Goal: Task Accomplishment & Management: Manage account settings

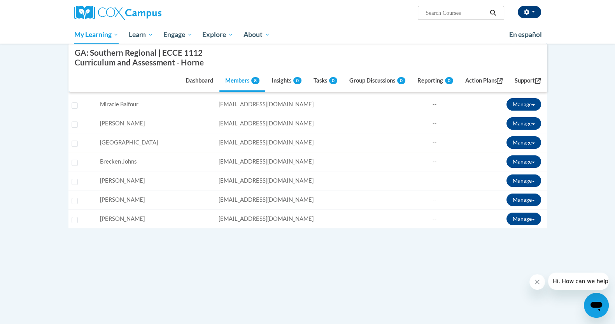
scroll to position [194, 0]
click at [537, 11] on button "button" at bounding box center [529, 12] width 23 height 12
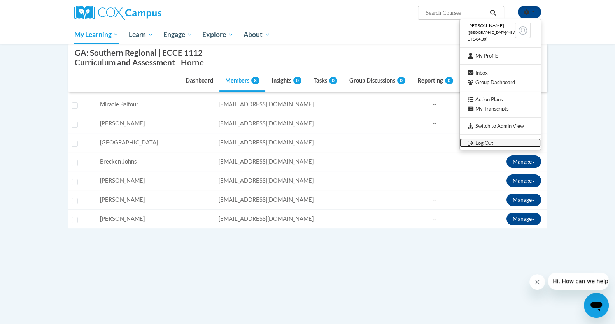
click at [488, 143] on link "Log Out" at bounding box center [500, 143] width 81 height 10
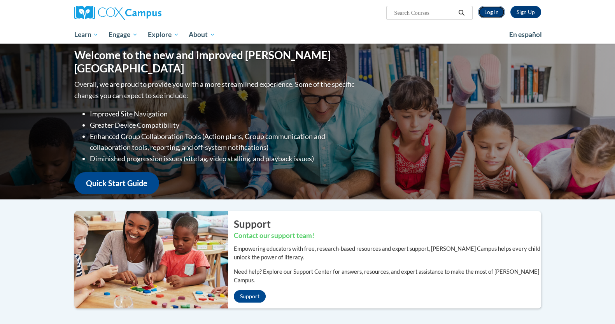
click at [492, 14] on link "Log In" at bounding box center [491, 12] width 27 height 12
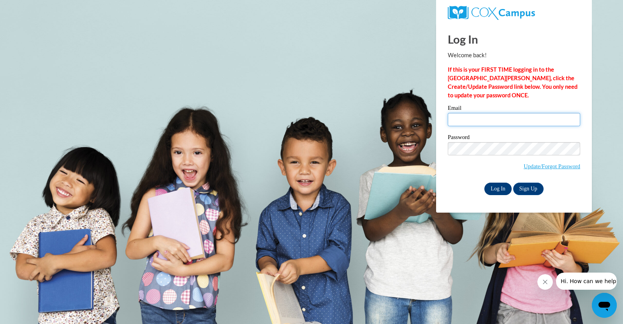
type input "slyons@atlantaspeechschool.org"
click at [507, 189] on input "Log In" at bounding box center [497, 189] width 27 height 12
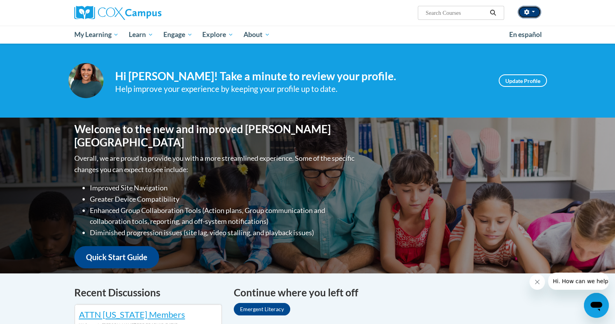
click at [534, 9] on button "button" at bounding box center [529, 12] width 23 height 12
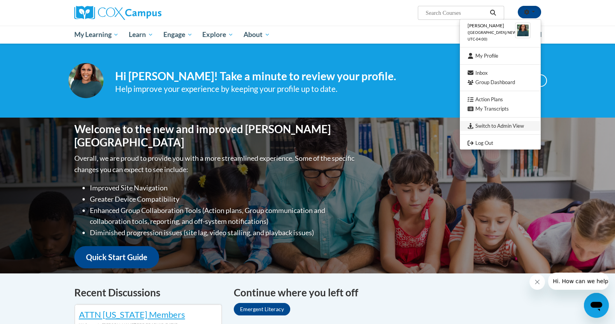
drag, startPoint x: 534, startPoint y: 9, endPoint x: 507, endPoint y: 130, distance: 124.5
click at [518, 18] on div "Shonta Lyons (America/New_York UTC-04:00) My Profile Inbox Group Dashboard Acti…" at bounding box center [529, 12] width 23 height 12
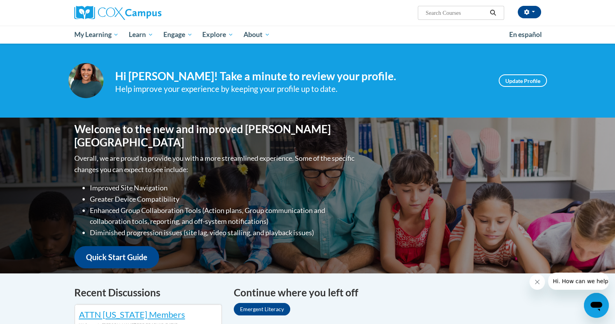
click at [507, 130] on div "Welcome to the new and improved Cox Campus Overall, we are proud to provide you…" at bounding box center [308, 196] width 490 height 156
click at [535, 10] on button "button" at bounding box center [529, 12] width 23 height 12
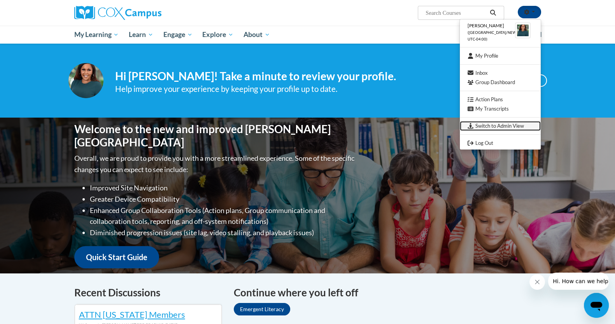
click at [490, 123] on link "Switch to Admin View" at bounding box center [500, 126] width 81 height 10
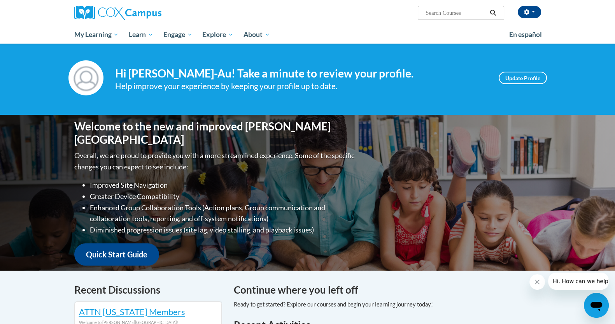
scroll to position [2, 0]
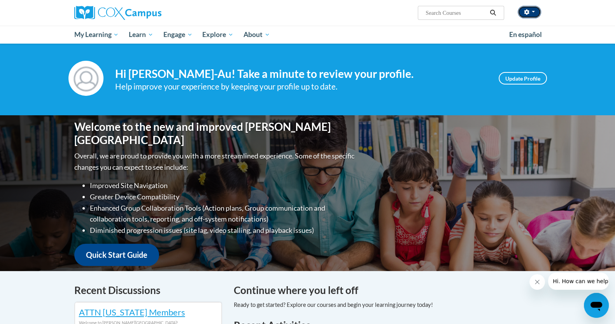
click at [302, 12] on button "button" at bounding box center [529, 12] width 23 height 12
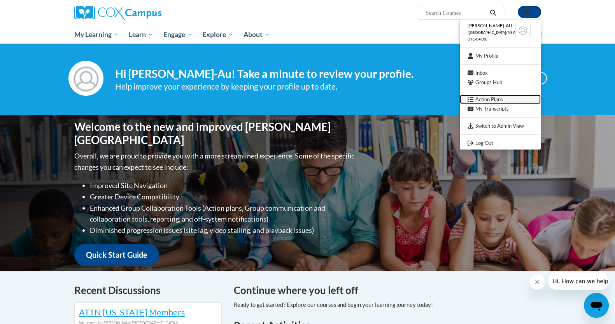
click at [302, 100] on link "Action Plans" at bounding box center [500, 100] width 81 height 10
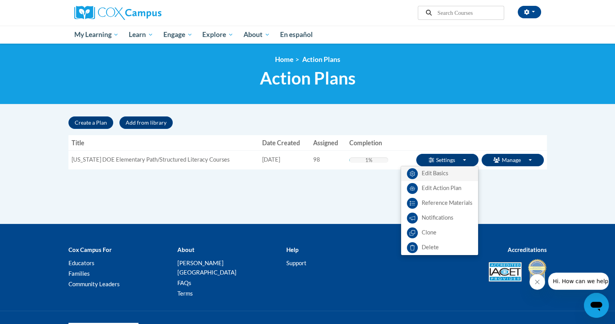
click at [445, 174] on link "Edit Basics" at bounding box center [439, 173] width 77 height 15
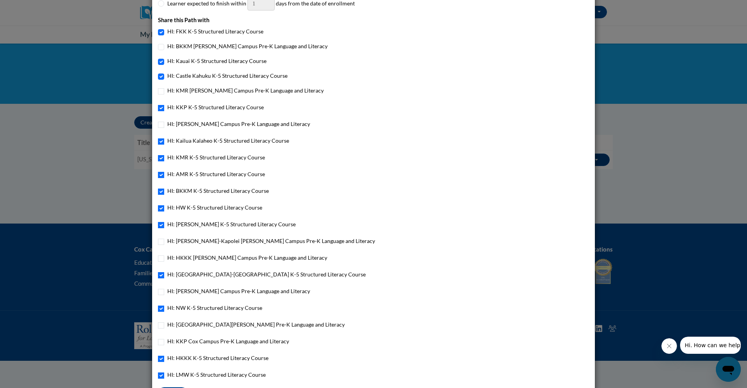
scroll to position [413, 0]
click at [613, 102] on div "Hawaii DOE Elementary Path/Structured Literacy Courses: Edit Basics Title Hawai…" at bounding box center [373, 194] width 747 height 388
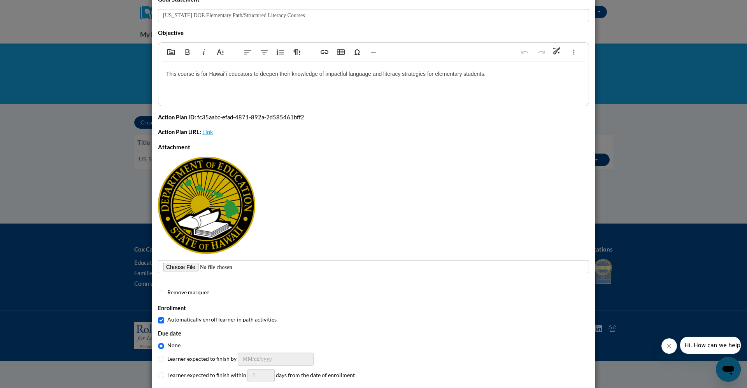
scroll to position [0, 0]
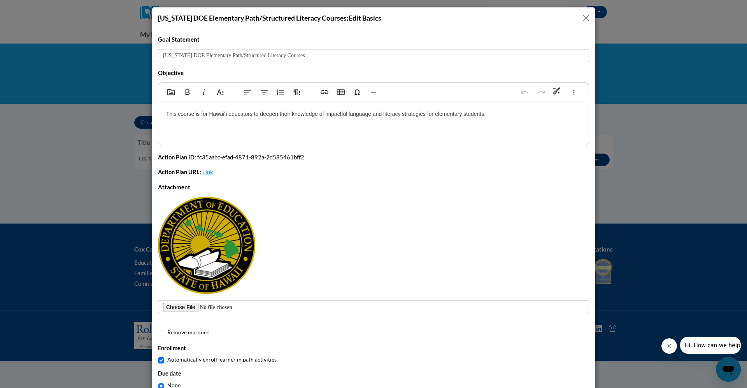
click at [583, 18] on button "Close" at bounding box center [586, 18] width 10 height 10
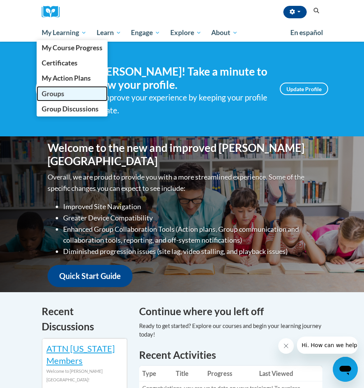
click at [60, 90] on span "Groups" at bounding box center [53, 94] width 23 height 8
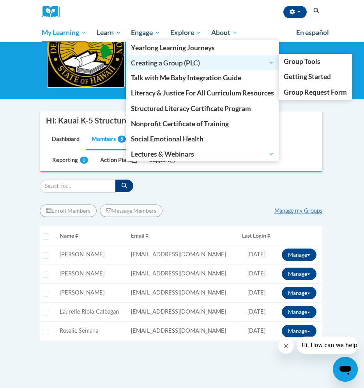
scroll to position [71, 0]
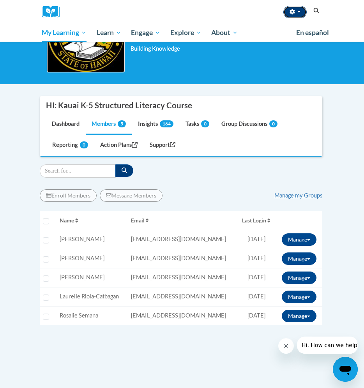
click at [297, 14] on button "button" at bounding box center [294, 12] width 23 height 12
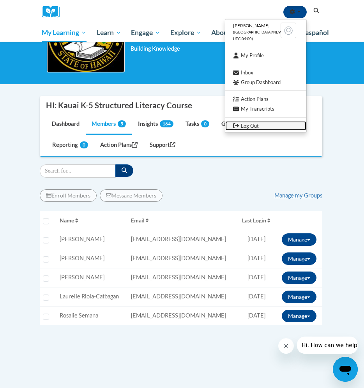
click at [248, 124] on link "Log Out" at bounding box center [265, 126] width 81 height 10
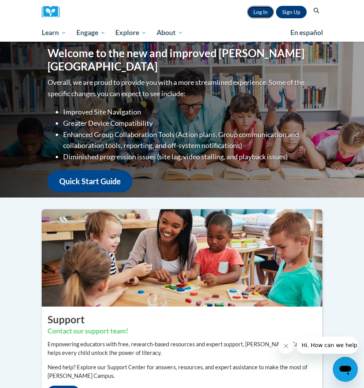
click at [265, 14] on link "Log In" at bounding box center [260, 12] width 27 height 12
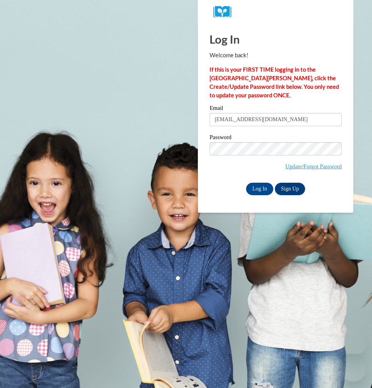
click at [266, 187] on input "Log In" at bounding box center [259, 189] width 27 height 12
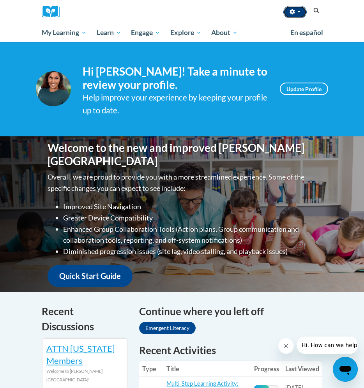
click at [297, 13] on button "button" at bounding box center [294, 12] width 23 height 12
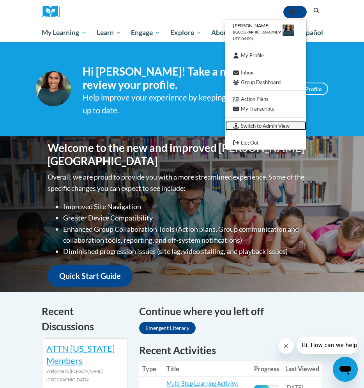
click at [274, 129] on link "Switch to Admin View" at bounding box center [265, 126] width 81 height 10
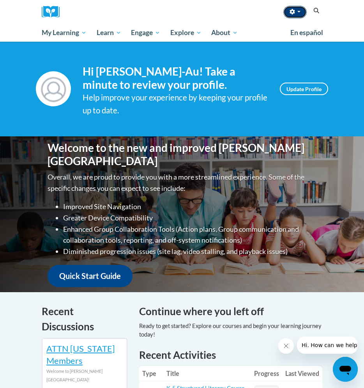
click at [300, 14] on button "button" at bounding box center [294, 12] width 23 height 12
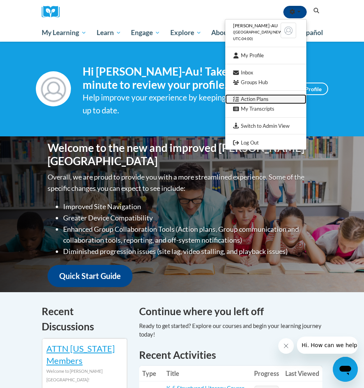
click at [256, 95] on link "Action Plans" at bounding box center [265, 99] width 81 height 10
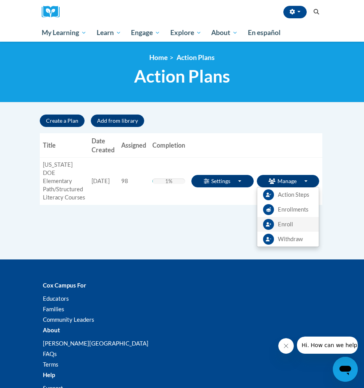
click at [291, 225] on span "Enroll" at bounding box center [285, 224] width 15 height 8
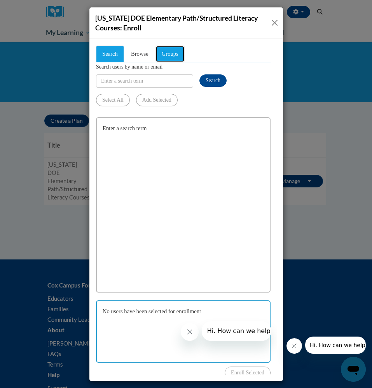
click at [174, 50] on span "Groups" at bounding box center [170, 53] width 17 height 6
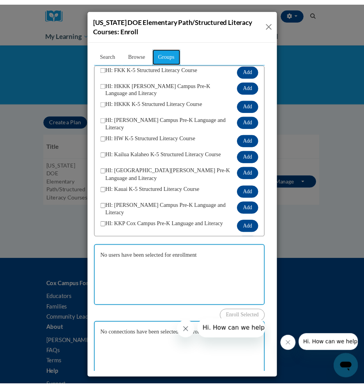
scroll to position [140, 0]
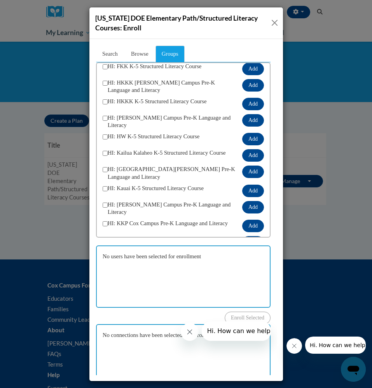
click at [42, 254] on div "[US_STATE] DOE Elementary Path/Structured Literacy Courses: Enroll" at bounding box center [186, 194] width 372 height 388
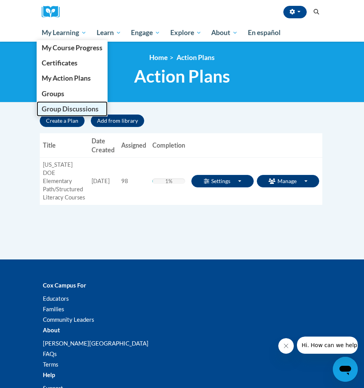
click at [72, 111] on span "Group Discussions" at bounding box center [70, 109] width 57 height 8
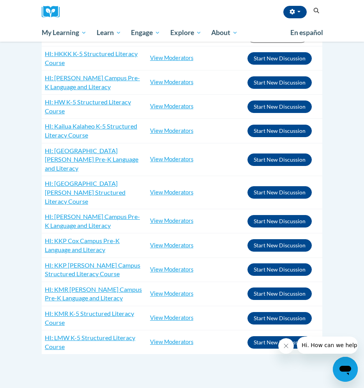
scroll to position [381, 0]
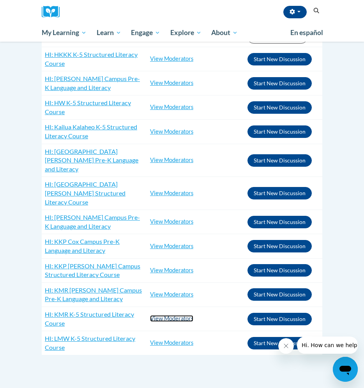
click at [165, 315] on link "View Moderators" at bounding box center [171, 318] width 43 height 7
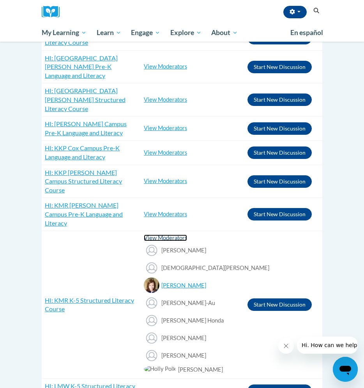
scroll to position [473, 0]
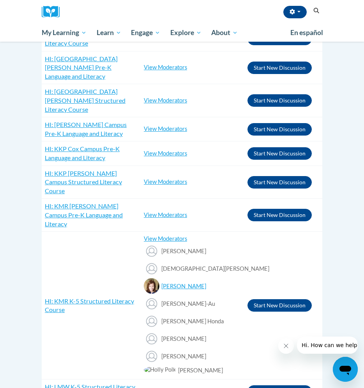
click at [165, 379] on td "View Moderators Leslie Stiller-West Petra Schatz Tiffany Yango-Au Amy Ruhaak Al…" at bounding box center [193, 391] width 104 height 24
click at [165, 387] on link "View Moderators" at bounding box center [165, 390] width 43 height 7
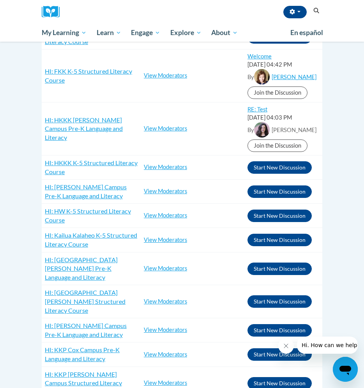
scroll to position [267, 0]
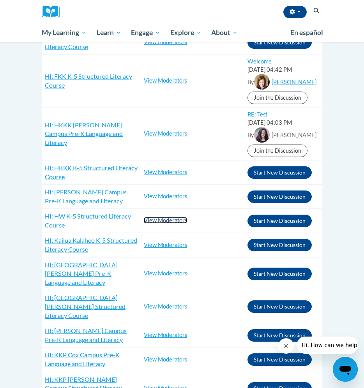
click at [153, 217] on link "View Moderators" at bounding box center [165, 220] width 43 height 7
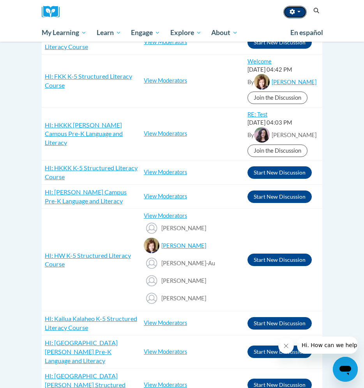
click at [302, 14] on button "button" at bounding box center [294, 12] width 23 height 12
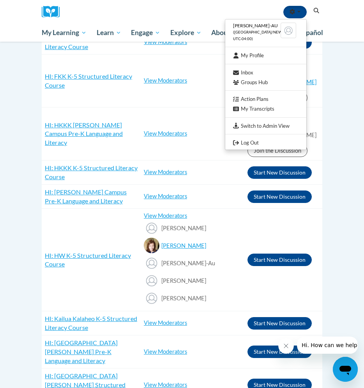
drag, startPoint x: 302, startPoint y: 14, endPoint x: 269, endPoint y: 97, distance: 89.8
click at [283, 18] on div "Tiffany Yango-Au (America/New_York UTC-04:00) My Profile Inbox Groups Hub Actio…" at bounding box center [294, 12] width 23 height 12
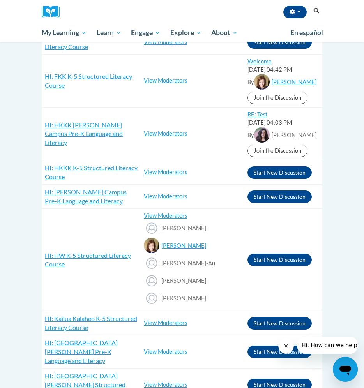
click at [269, 97] on td "Welcome 06/18/2025 @ 04:42 PM By Petra Schatz Join the Discussion" at bounding box center [283, 80] width 78 height 53
click at [302, 13] on button "button" at bounding box center [294, 12] width 23 height 12
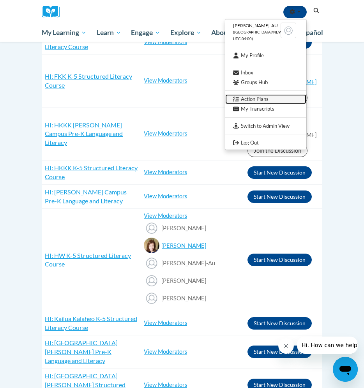
click at [258, 98] on link "Action Plans" at bounding box center [265, 99] width 81 height 10
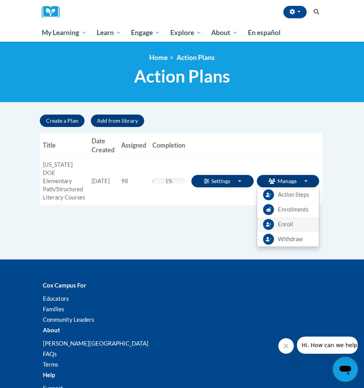
click at [290, 227] on span "Enroll" at bounding box center [285, 224] width 15 height 8
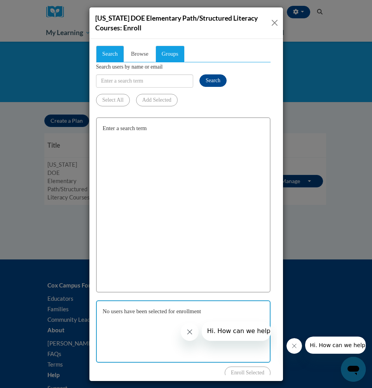
click at [175, 56] on span "Groups" at bounding box center [170, 53] width 17 height 6
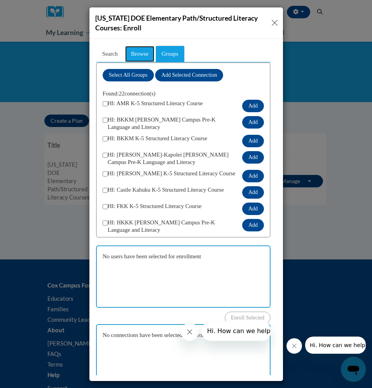
click at [139, 53] on span "Browse" at bounding box center [140, 53] width 18 height 6
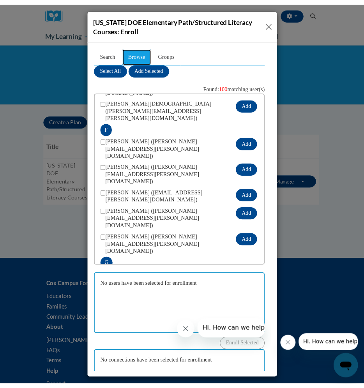
scroll to position [587, 0]
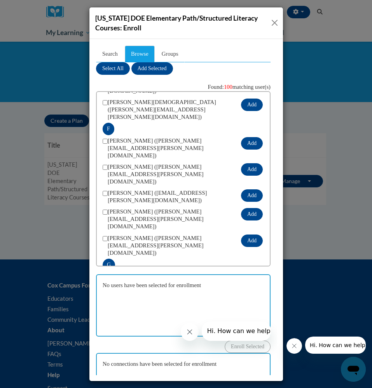
click at [48, 232] on div "Hawaii DOE Elementary Path/Structured Literacy Courses: Enroll" at bounding box center [186, 194] width 372 height 388
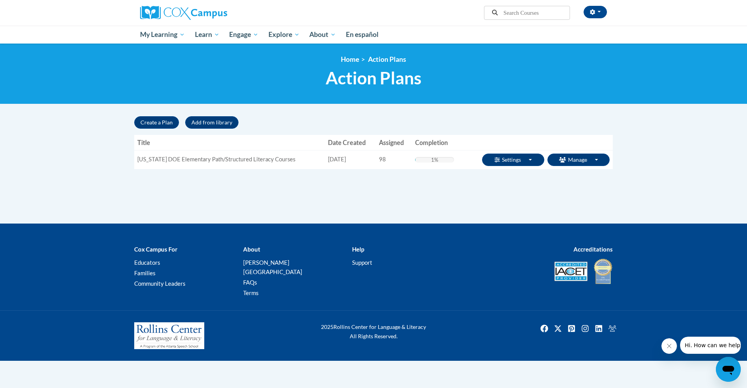
click at [363, 84] on h1 "Action Plans" at bounding box center [373, 78] width 479 height 21
click at [363, 12] on icon "button" at bounding box center [592, 11] width 5 height 5
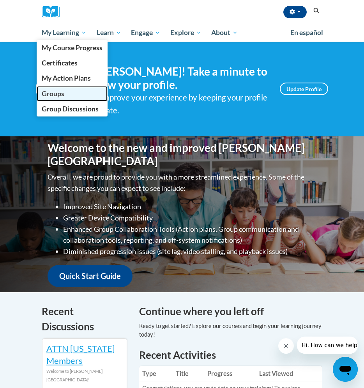
click at [58, 89] on link "Groups" at bounding box center [72, 93] width 71 height 15
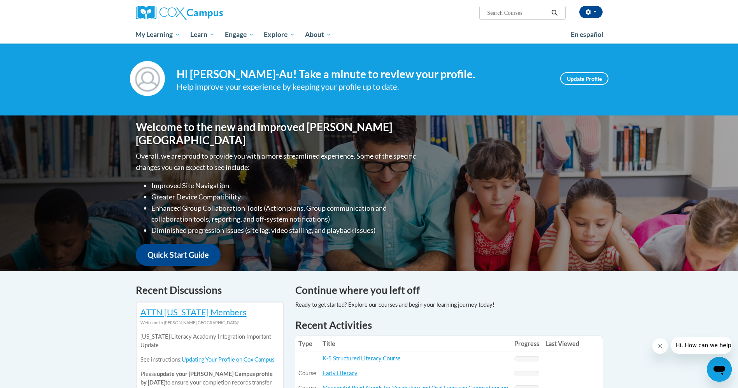
scroll to position [1, 0]
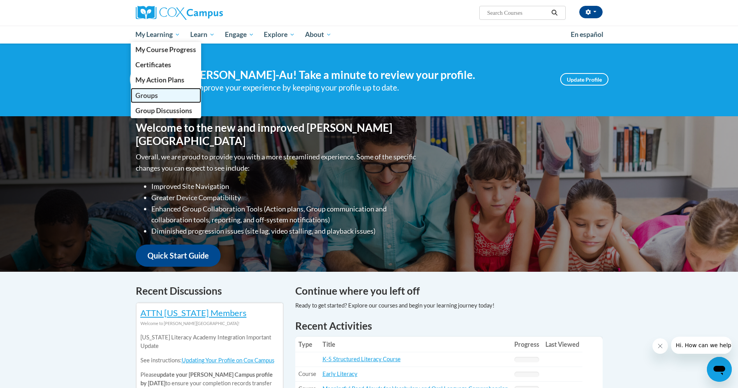
click at [152, 98] on span "Groups" at bounding box center [146, 95] width 23 height 8
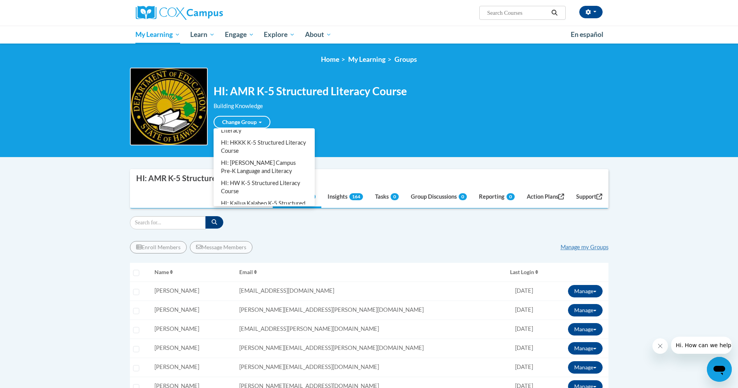
scroll to position [202, 0]
click at [250, 176] on link "HI: HW K-5 Structured Literacy Course" at bounding box center [264, 186] width 98 height 20
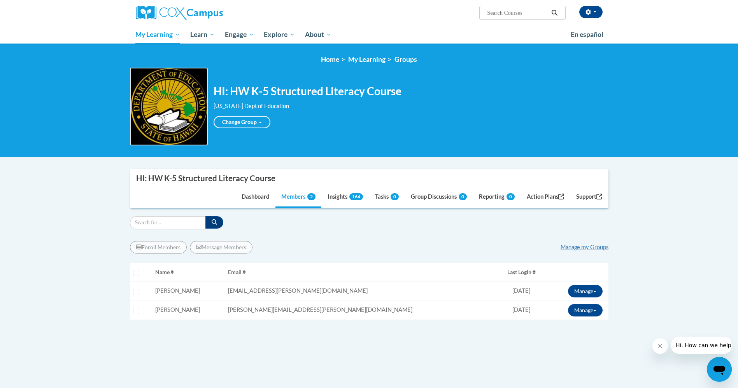
click at [133, 290] on div "Select learner" at bounding box center [137, 290] width 9 height 6
click at [138, 294] on input "Select learner" at bounding box center [136, 292] width 6 height 6
checkbox input "true"
click at [586, 292] on button "Manage" at bounding box center [585, 291] width 35 height 12
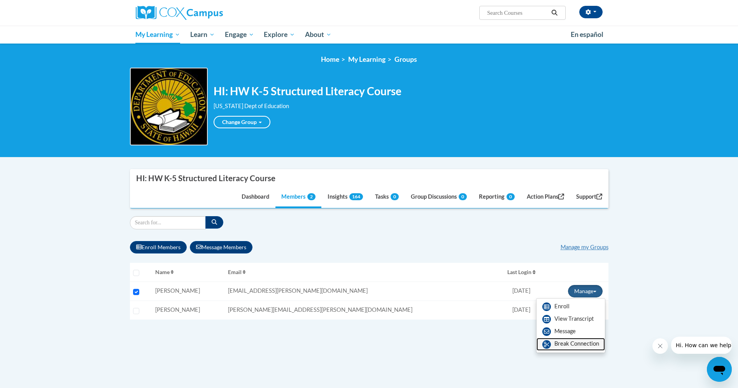
click at [564, 344] on link "Break Connection" at bounding box center [571, 344] width 68 height 12
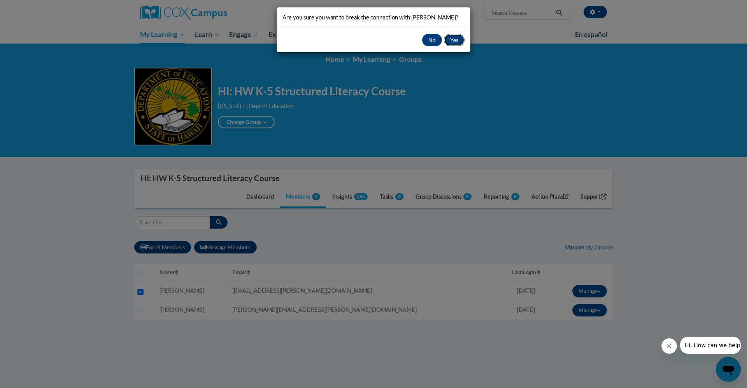
click at [449, 40] on button "Yes" at bounding box center [454, 40] width 21 height 12
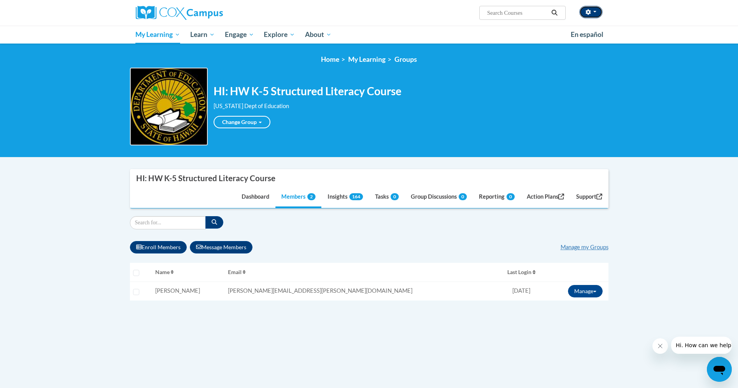
click at [594, 10] on button "button" at bounding box center [591, 12] width 23 height 12
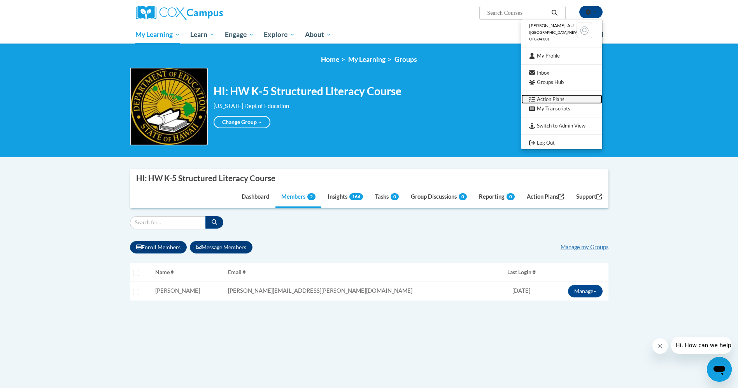
click at [580, 99] on link "Action Plans" at bounding box center [562, 100] width 81 height 10
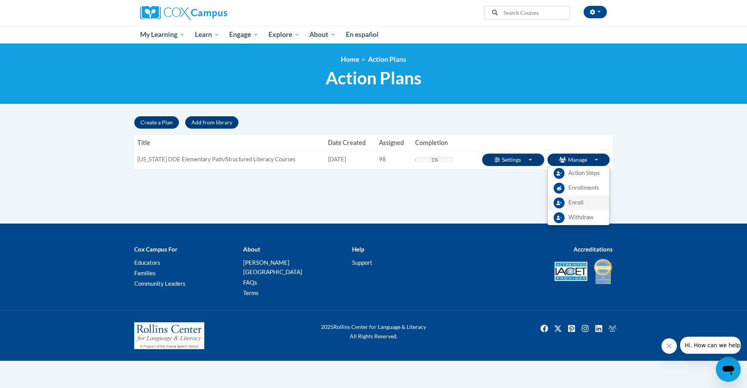
click at [576, 204] on span "Enroll" at bounding box center [576, 203] width 15 height 8
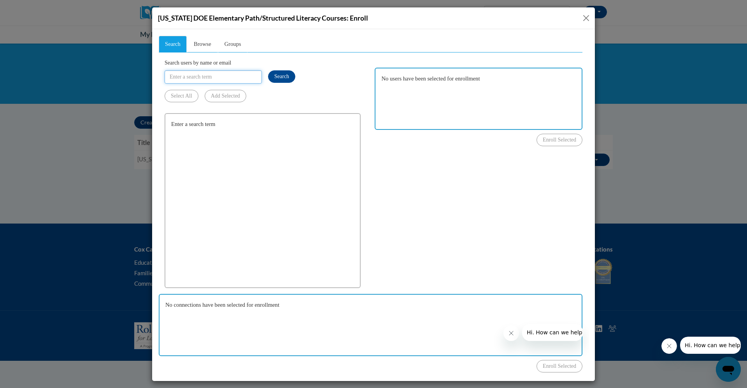
click at [218, 81] on input "Search users by name or email" at bounding box center [213, 76] width 97 height 13
type input "[PERSON_NAME]"
click at [279, 79] on span "Search" at bounding box center [281, 76] width 15 height 6
click at [200, 42] on span "Browse" at bounding box center [203, 43] width 18 height 6
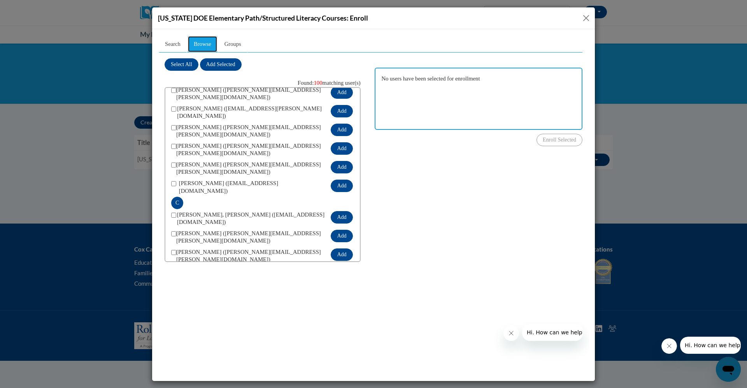
scroll to position [166, 0]
click at [246, 45] on link "Groups" at bounding box center [232, 43] width 29 height 17
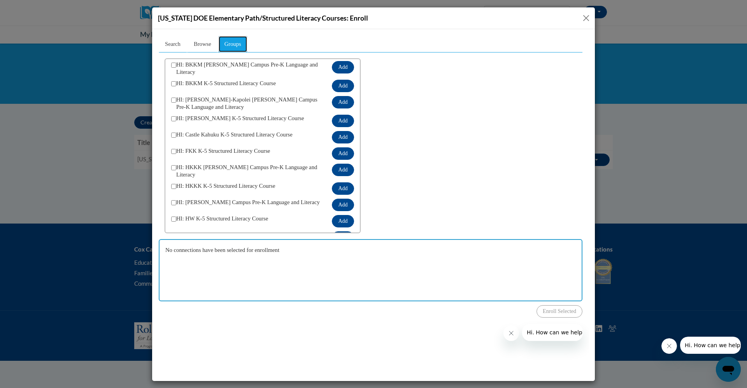
scroll to position [52, 0]
click at [171, 216] on span at bounding box center [173, 220] width 5 height 12
click at [177, 214] on span "HI: HW K-5 Structured Literacy Course" at bounding box center [251, 220] width 150 height 12
click at [174, 215] on input "checkbox" at bounding box center [173, 217] width 5 height 5
checkbox input "true"
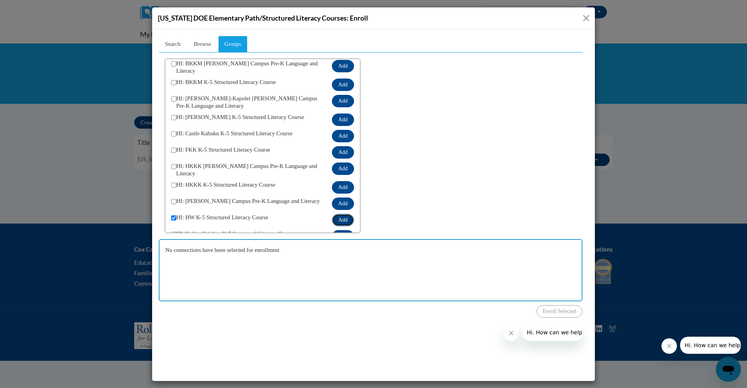
click at [332, 215] on button "Add" at bounding box center [343, 220] width 22 height 12
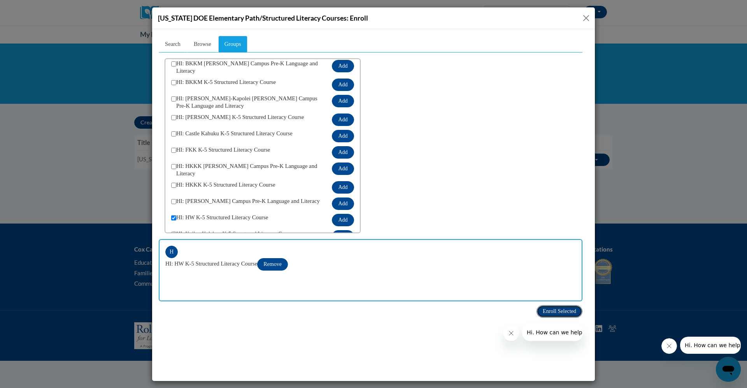
click at [550, 307] on button "Enroll Selected" at bounding box center [560, 311] width 46 height 12
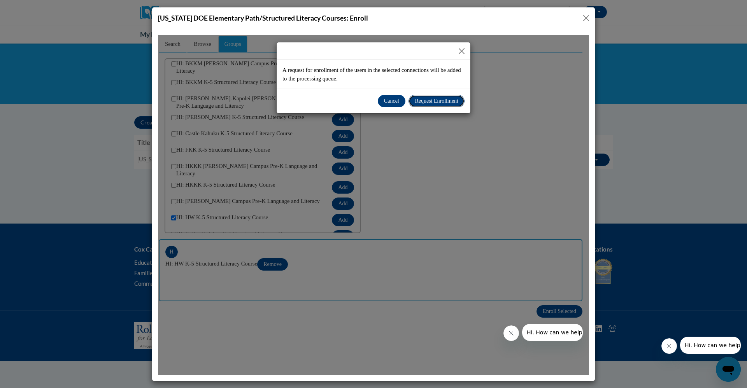
click at [436, 102] on span "Request Enrollment" at bounding box center [437, 101] width 44 height 6
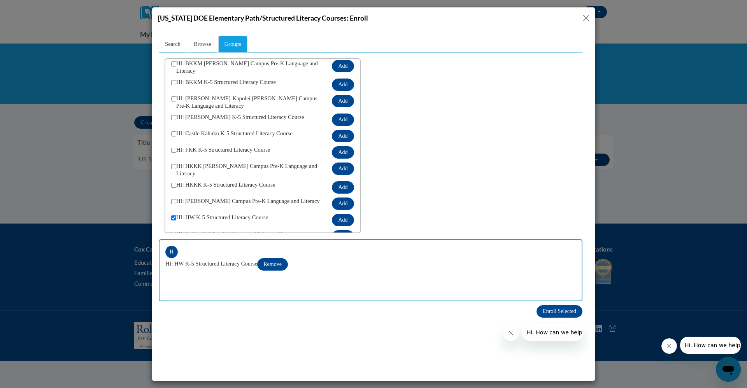
click at [586, 19] on button "Close" at bounding box center [586, 18] width 10 height 10
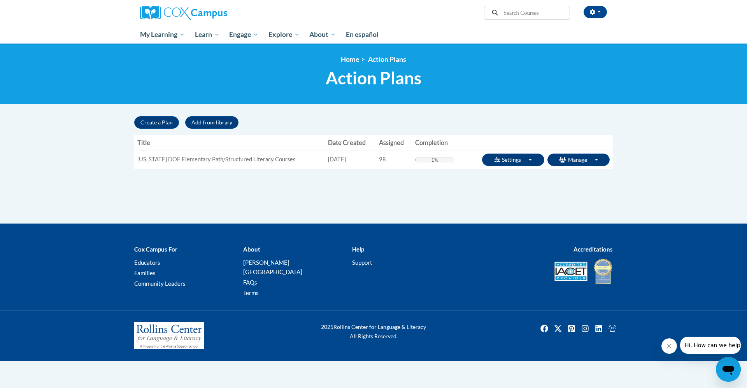
click at [449, 198] on div "Supervisor Modal Window Search Search « 1" at bounding box center [373, 170] width 490 height 108
click at [577, 184] on span "Enrollments" at bounding box center [584, 188] width 30 height 8
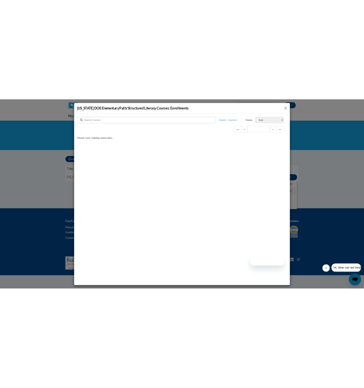
scroll to position [0, 0]
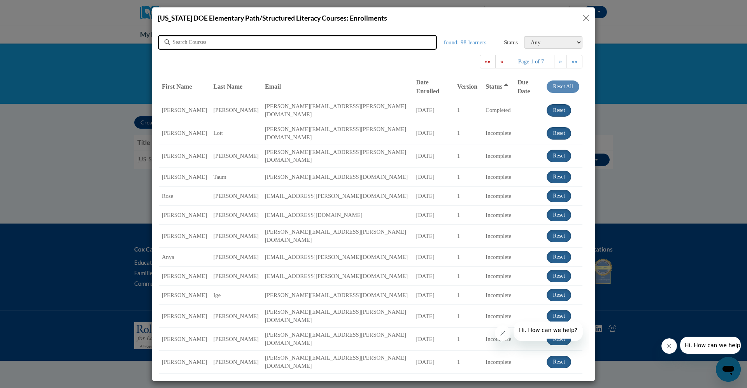
click at [306, 40] on input "text" at bounding box center [254, 42] width 163 height 8
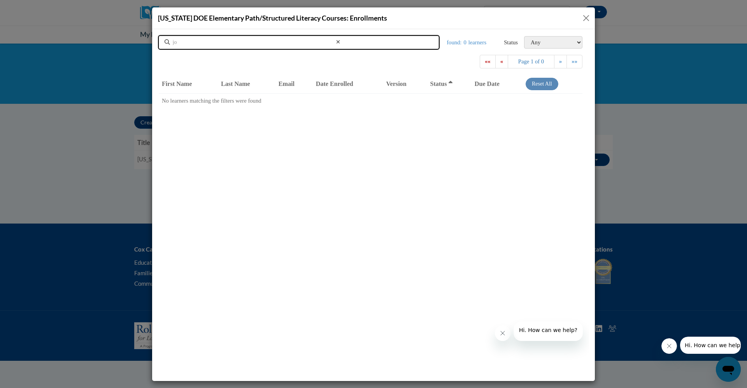
type input "j"
type input "abreu"
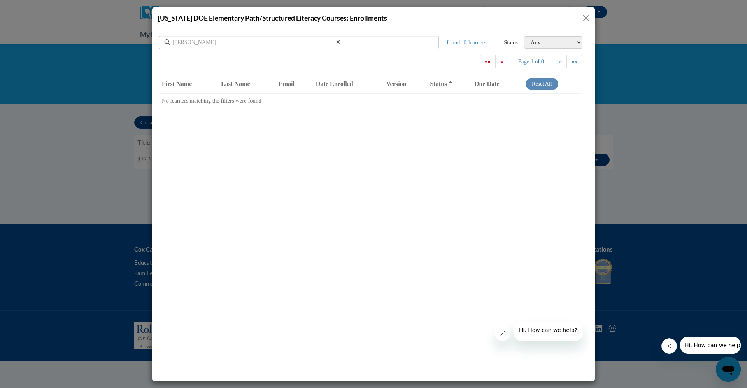
click at [583, 16] on button "Close" at bounding box center [586, 18] width 10 height 10
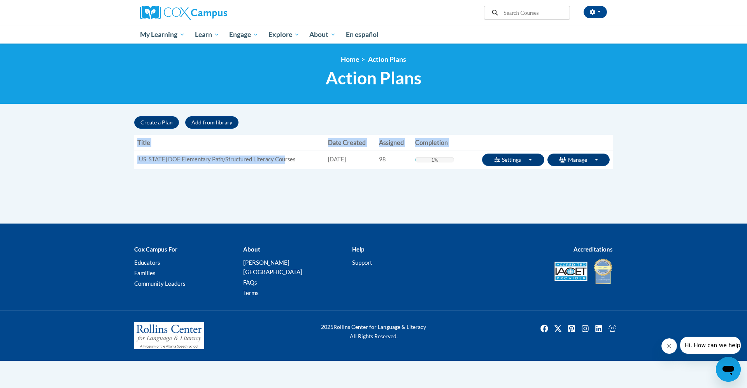
drag, startPoint x: 289, startPoint y: 159, endPoint x: 134, endPoint y: 158, distance: 154.9
click at [134, 158] on div "Supervisor Modal Window Search Search « 1" at bounding box center [373, 146] width 490 height 61
click at [269, 188] on div "Supervisor Modal Window Search Search « 1" at bounding box center [373, 170] width 490 height 108
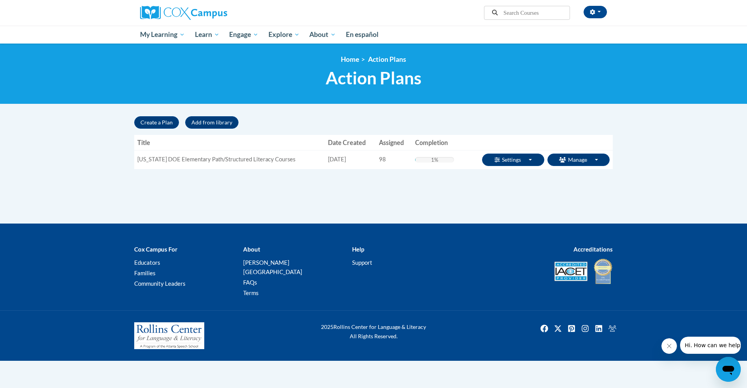
click at [292, 167] on td "Hawaii DOE Elementary Path/Structured Literacy Courses" at bounding box center [229, 159] width 191 height 19
drag, startPoint x: 290, startPoint y: 158, endPoint x: 137, endPoint y: 160, distance: 153.0
click at [137, 160] on td "Hawaii DOE Elementary Path/Structured Literacy Courses" at bounding box center [229, 159] width 191 height 19
copy td "Hawaii DOE Elementary Path/Structured Literacy Courses"
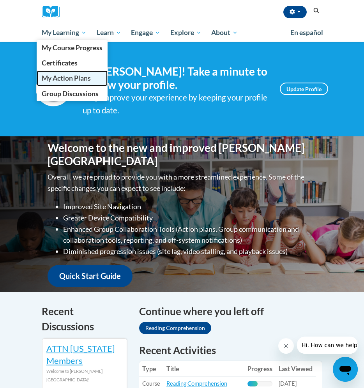
click at [61, 77] on span "My Action Plans" at bounding box center [66, 78] width 49 height 8
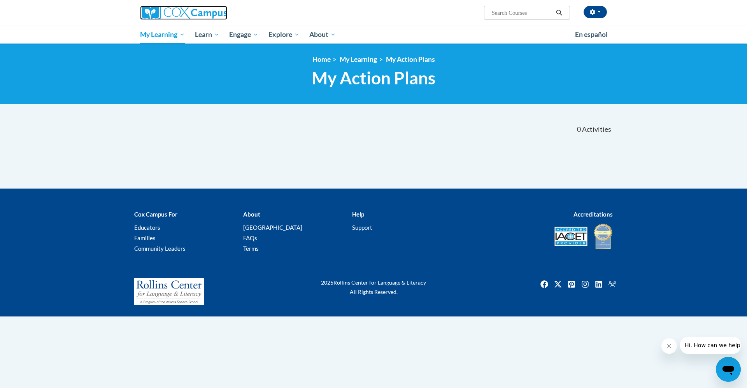
click at [196, 11] on img at bounding box center [183, 13] width 87 height 14
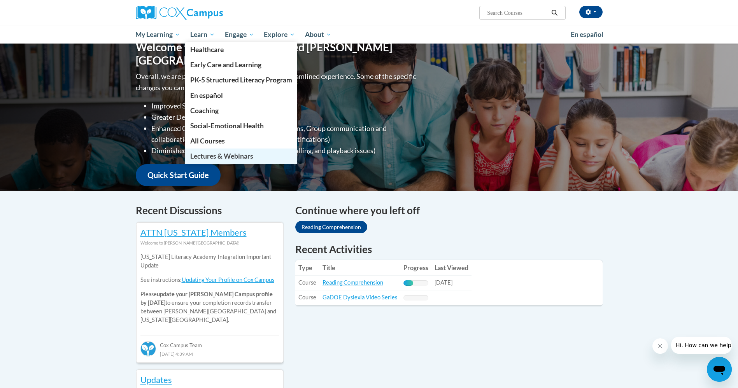
scroll to position [80, 0]
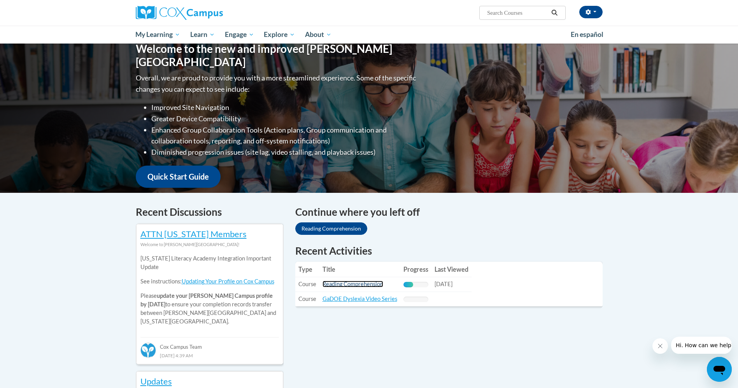
click at [339, 281] on link "Reading Comprehension" at bounding box center [353, 284] width 61 height 7
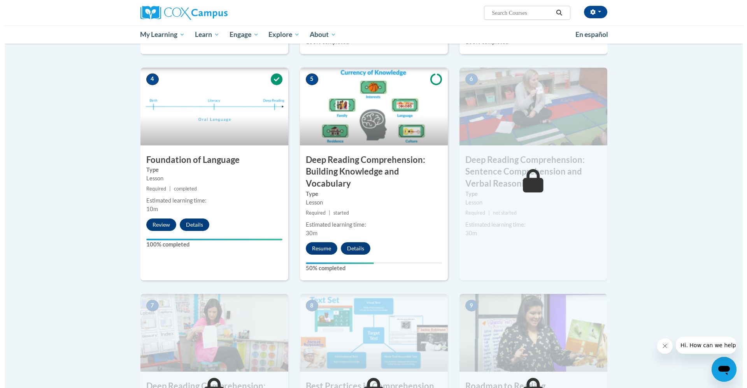
scroll to position [339, 0]
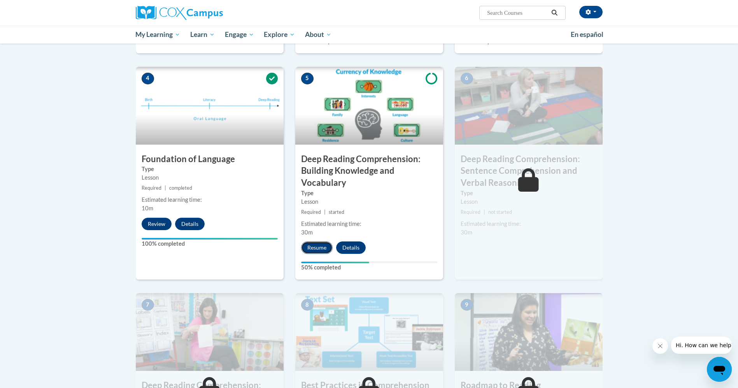
click at [307, 248] on button "Resume" at bounding box center [317, 248] width 32 height 12
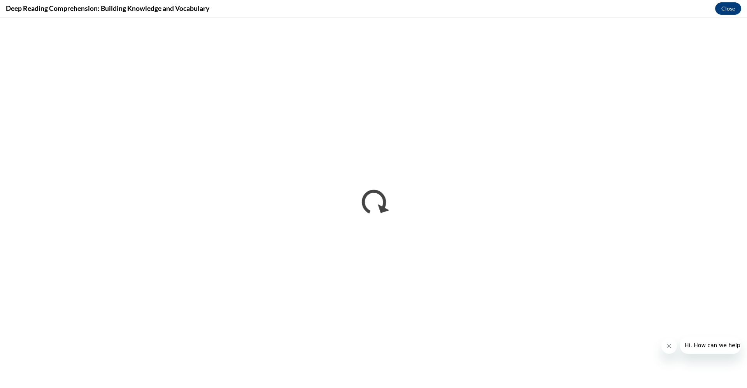
scroll to position [0, 0]
